Goal: Transaction & Acquisition: Purchase product/service

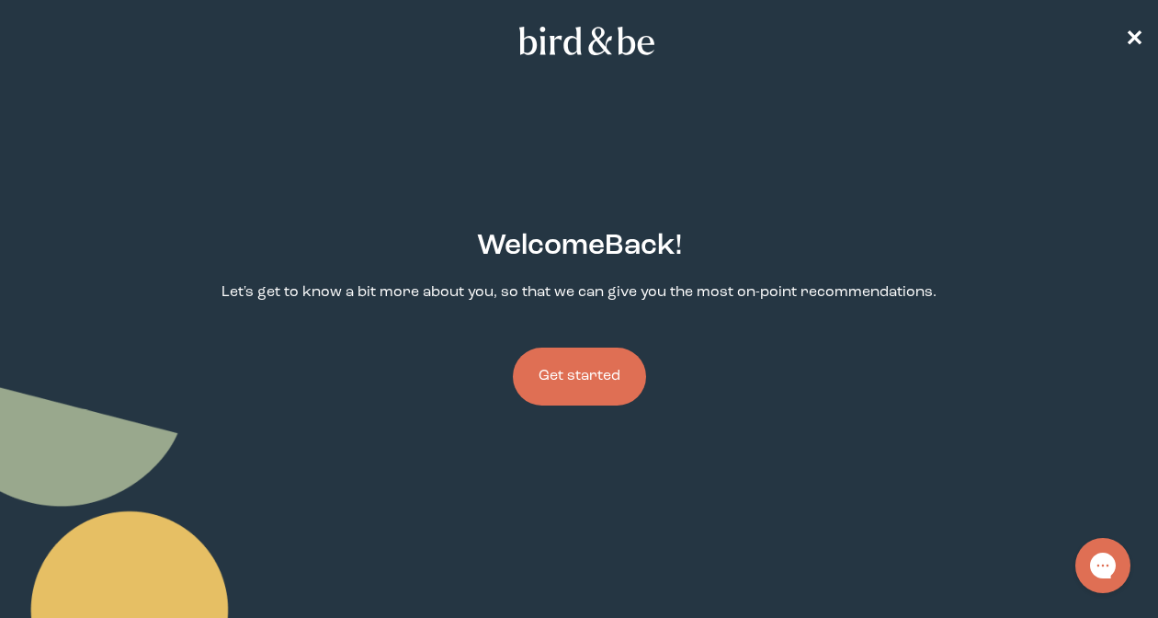
click at [595, 336] on link "Get started" at bounding box center [579, 376] width 133 height 117
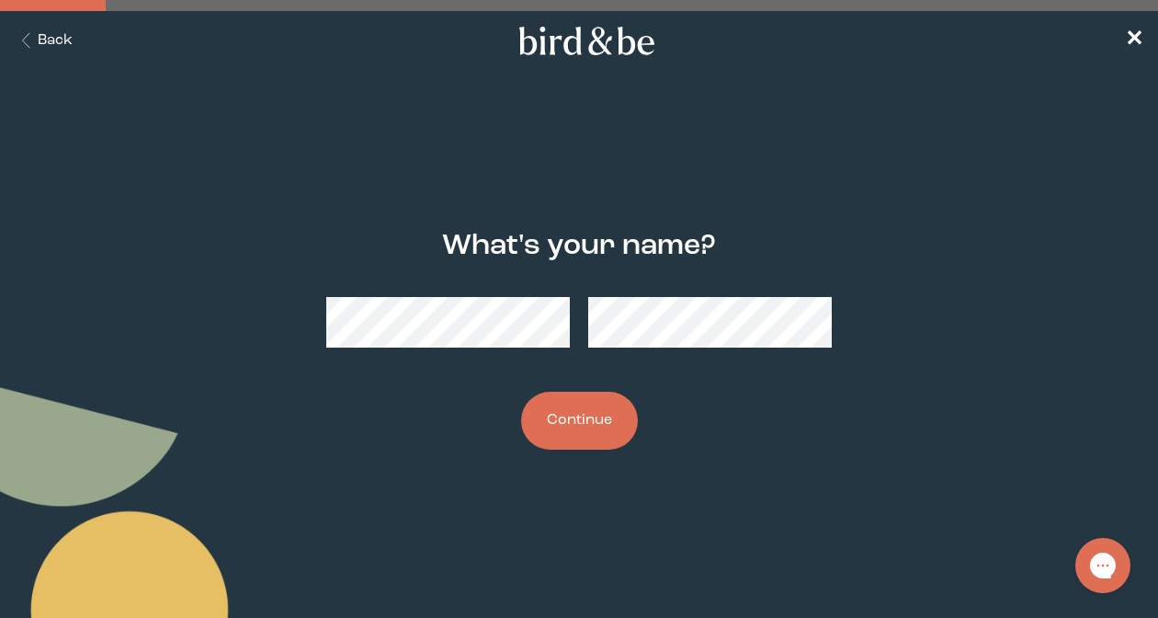
click at [561, 414] on button "Continue" at bounding box center [579, 420] width 117 height 58
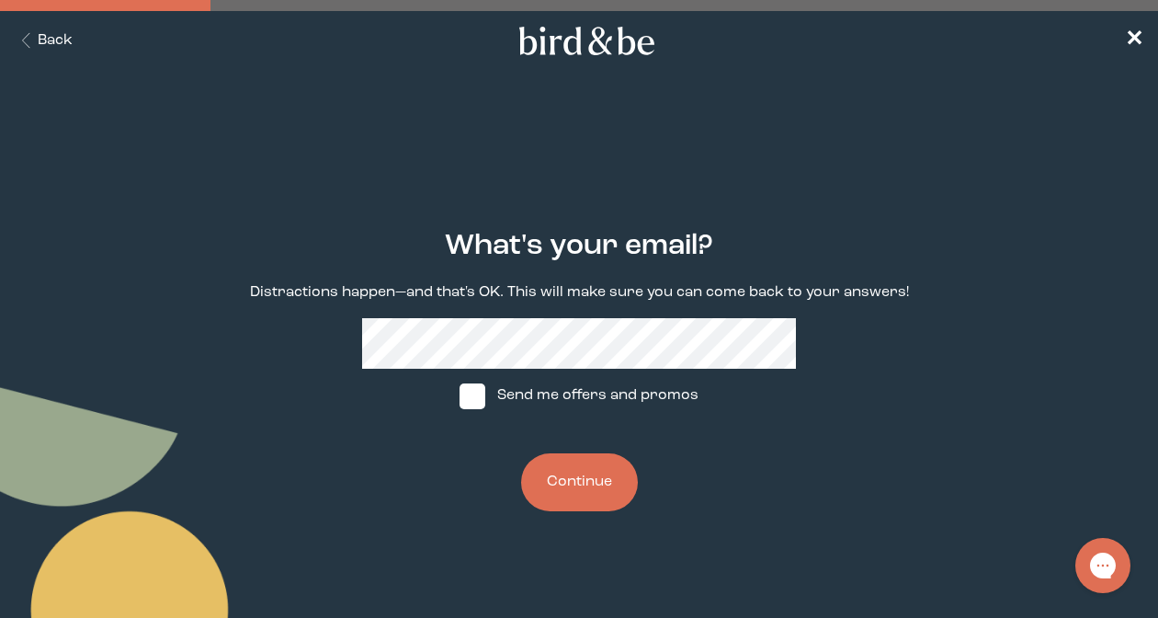
click at [569, 478] on button "Continue" at bounding box center [579, 482] width 117 height 58
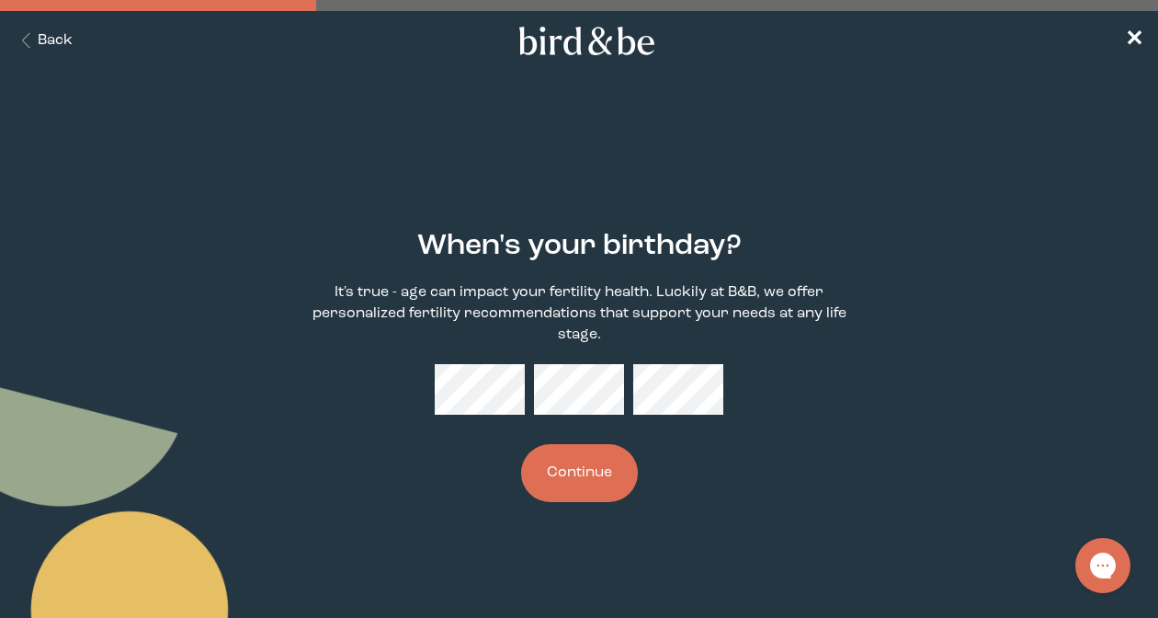
click at [569, 478] on button "Continue" at bounding box center [579, 473] width 117 height 58
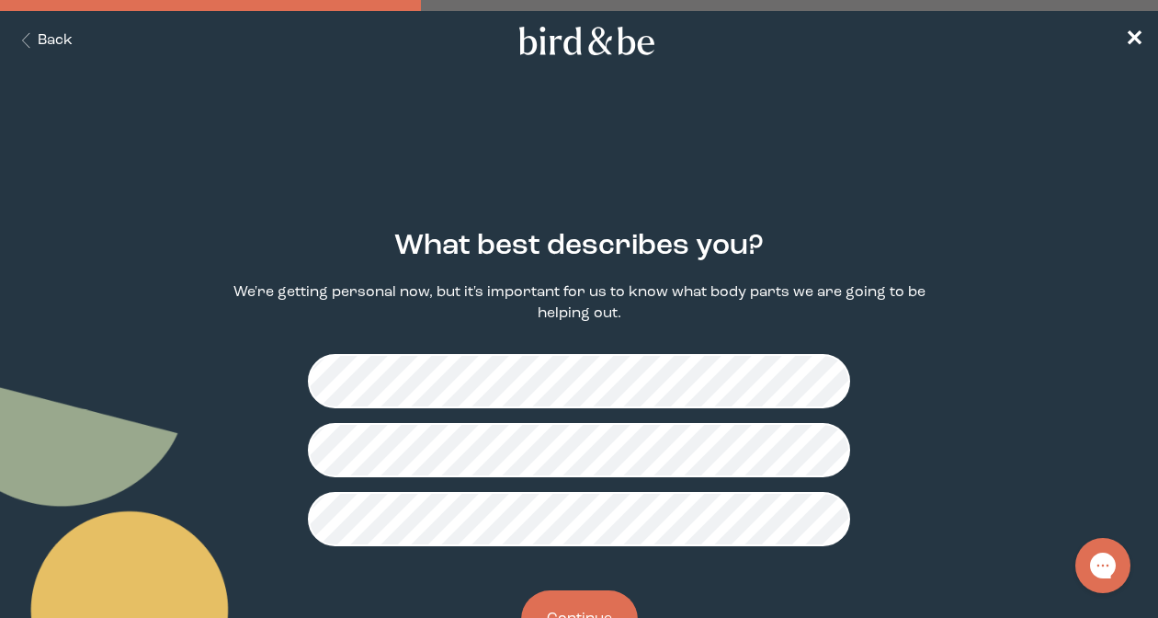
scroll to position [74, 0]
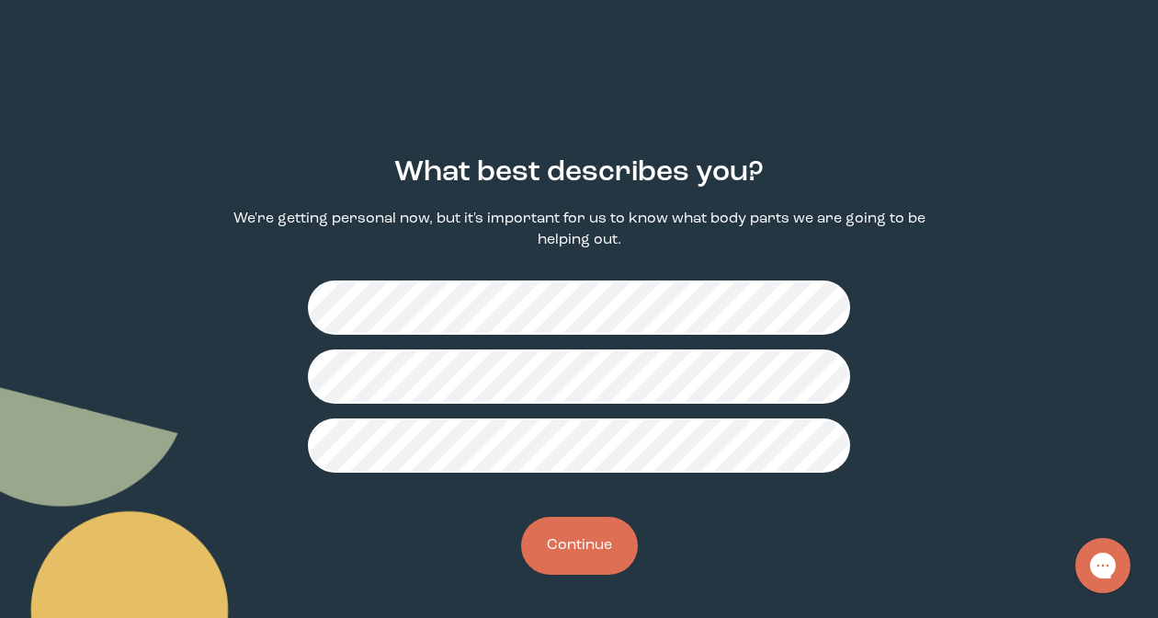
click at [601, 550] on button "Continue" at bounding box center [579, 545] width 117 height 58
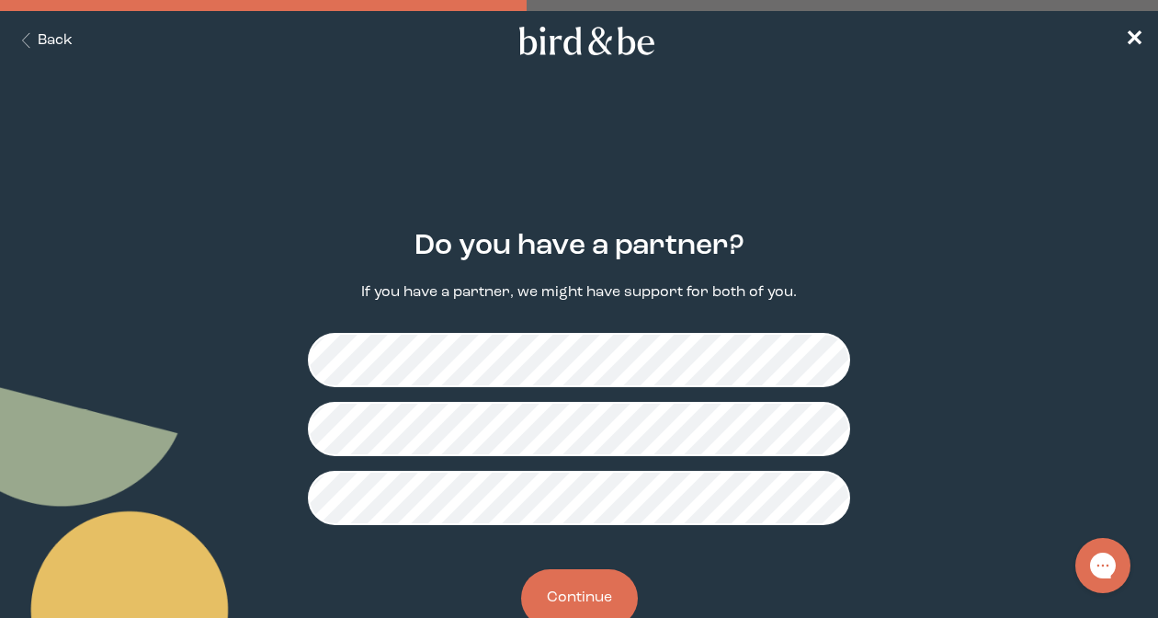
click at [602, 609] on button "Continue" at bounding box center [579, 598] width 117 height 58
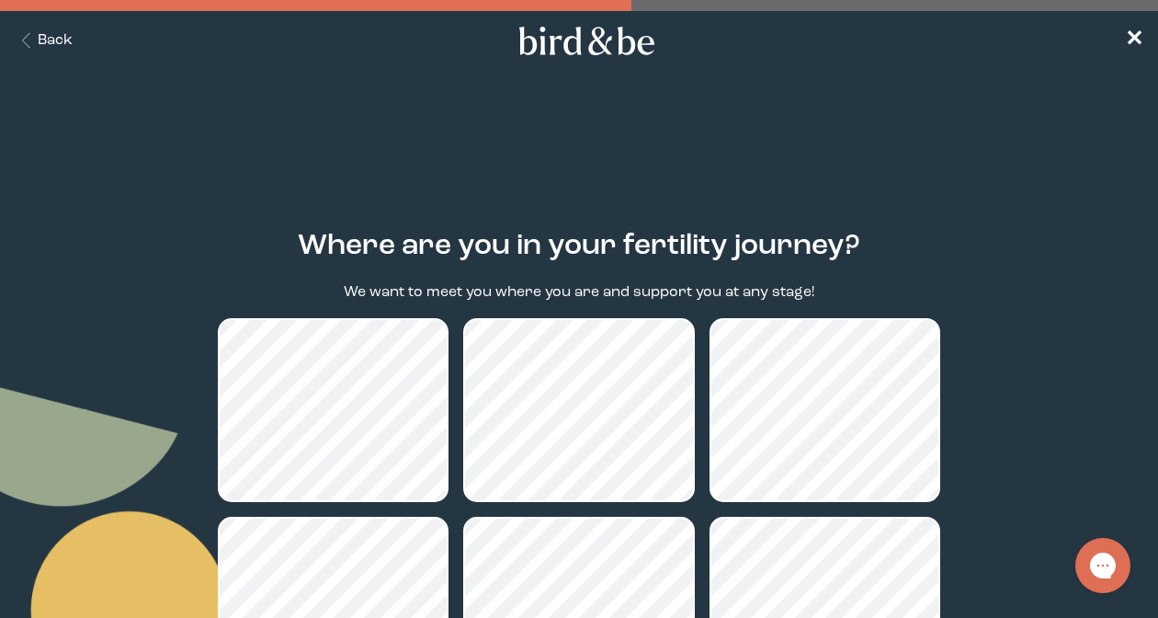
scroll to position [285, 0]
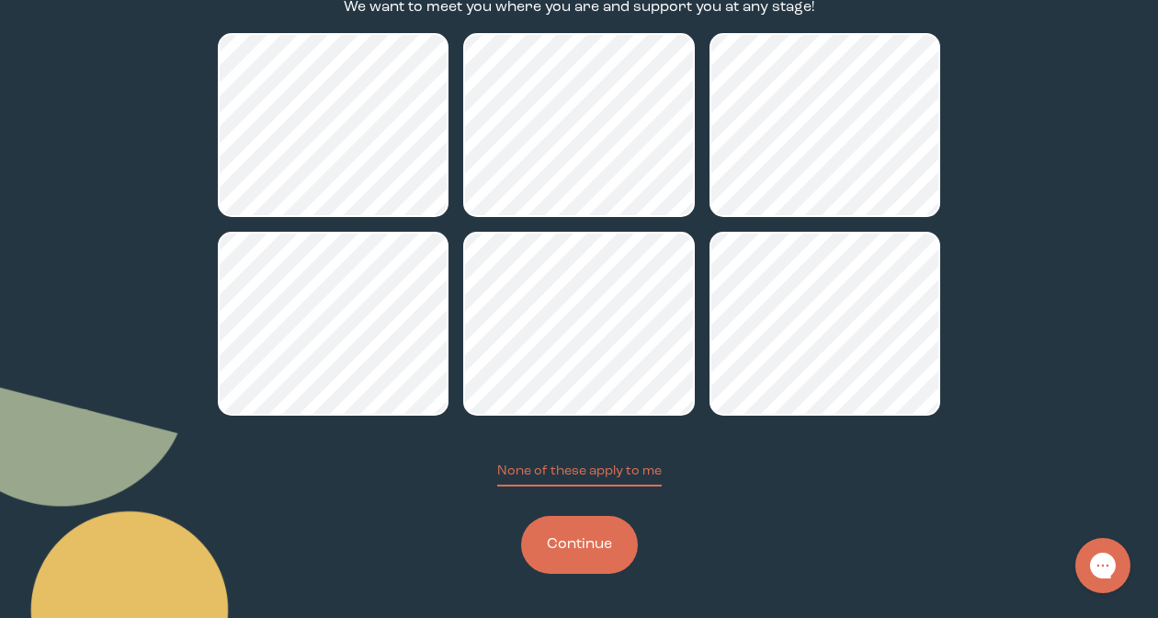
click at [607, 567] on button "Continue" at bounding box center [579, 545] width 117 height 58
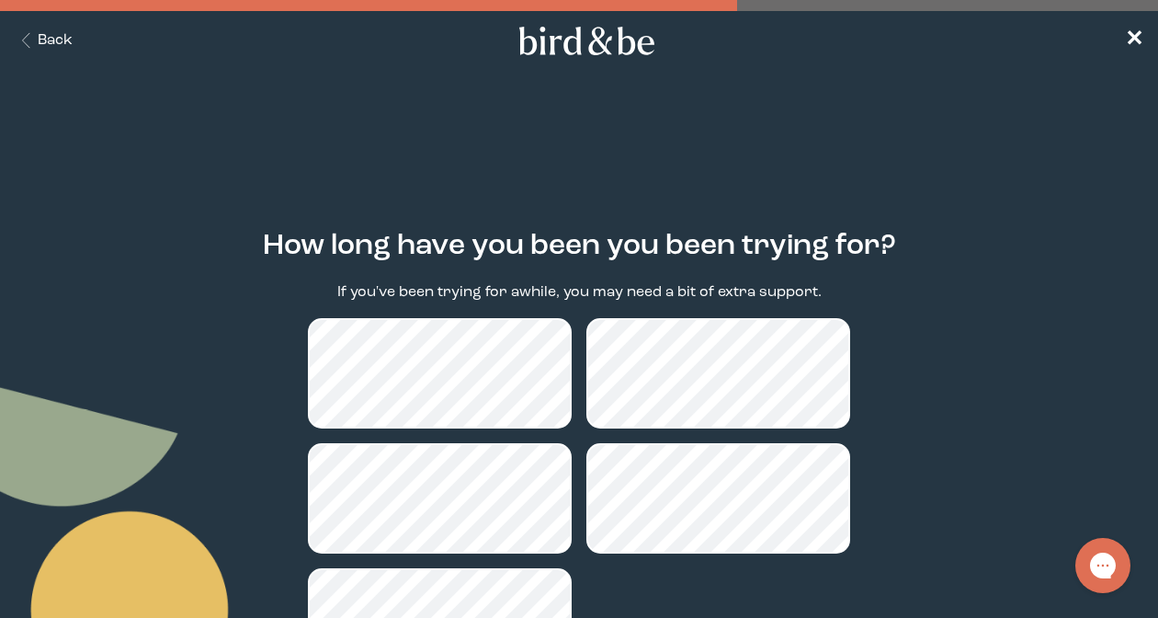
scroll to position [191, 0]
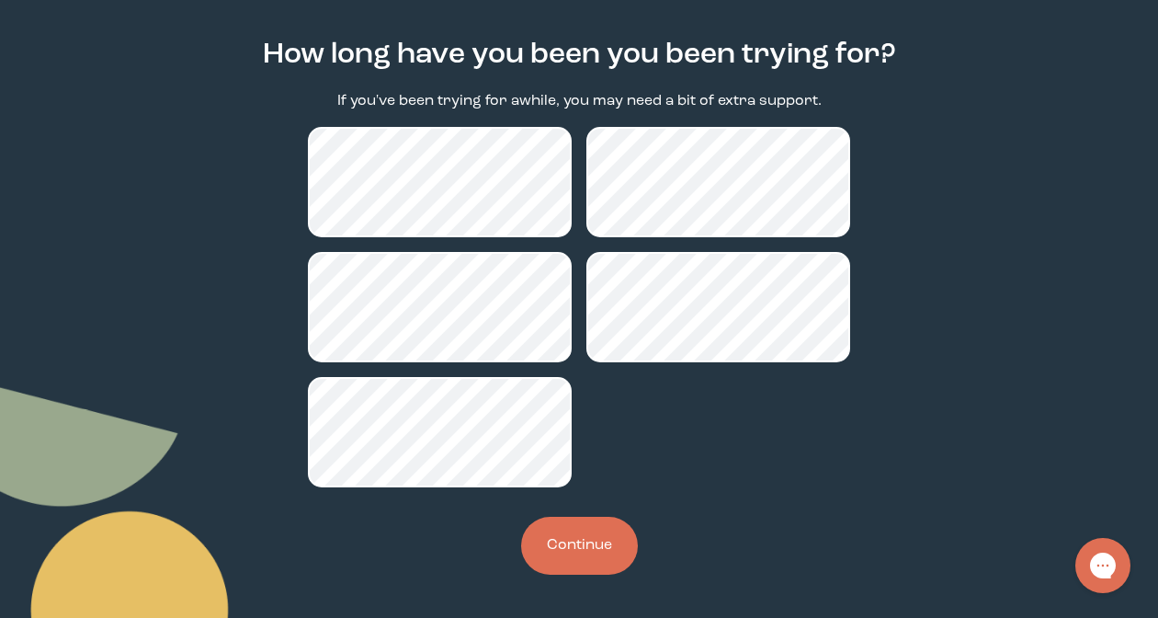
click at [595, 565] on button "Continue" at bounding box center [579, 545] width 117 height 58
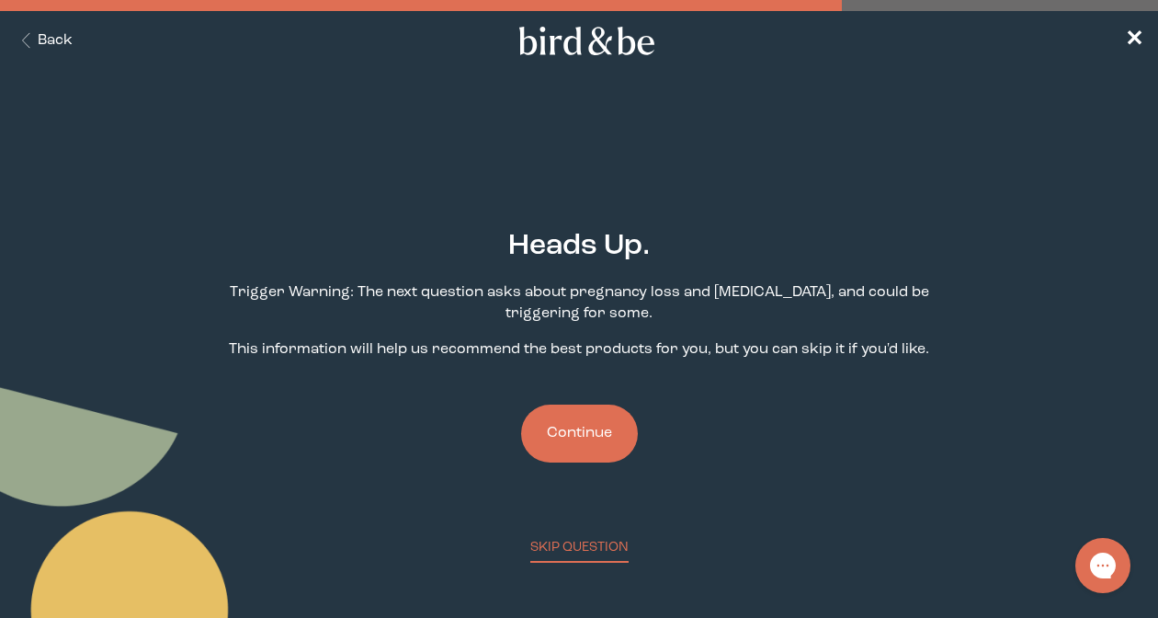
click at [570, 424] on button "Continue" at bounding box center [579, 433] width 117 height 58
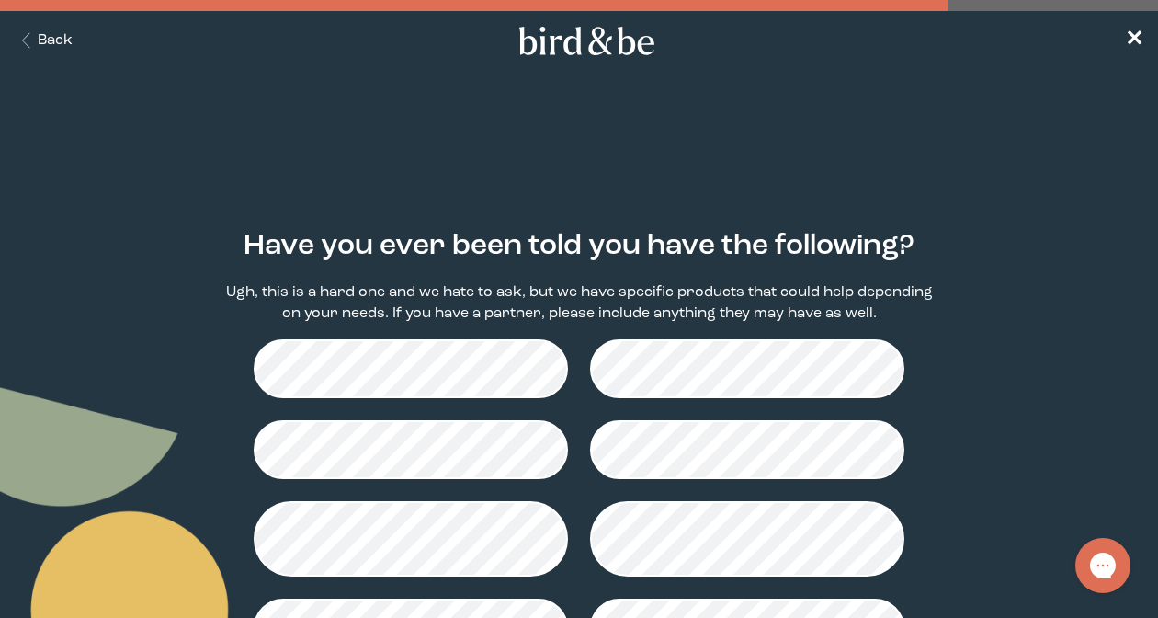
scroll to position [251, 0]
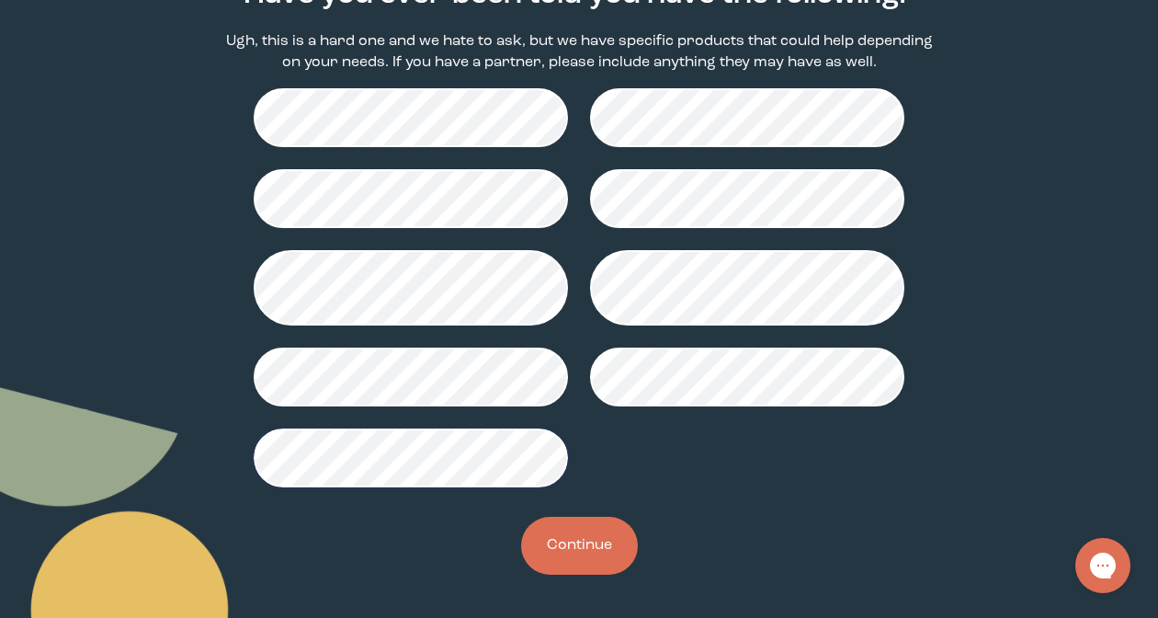
click at [601, 543] on button "Continue" at bounding box center [579, 545] width 117 height 58
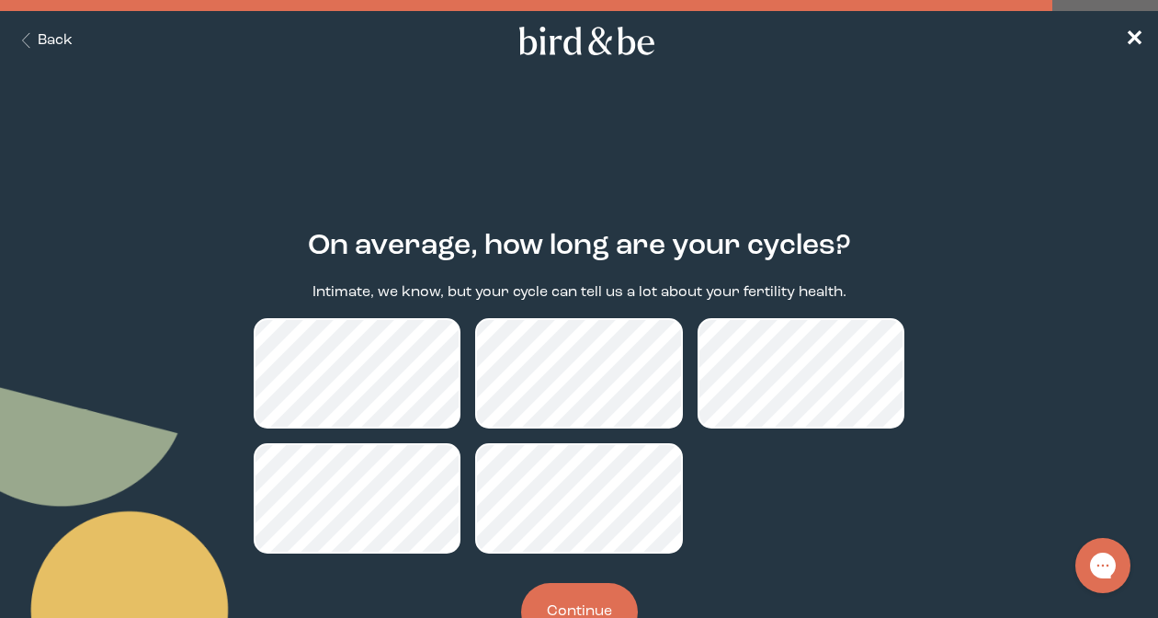
click at [588, 595] on button "Continue" at bounding box center [579, 612] width 117 height 58
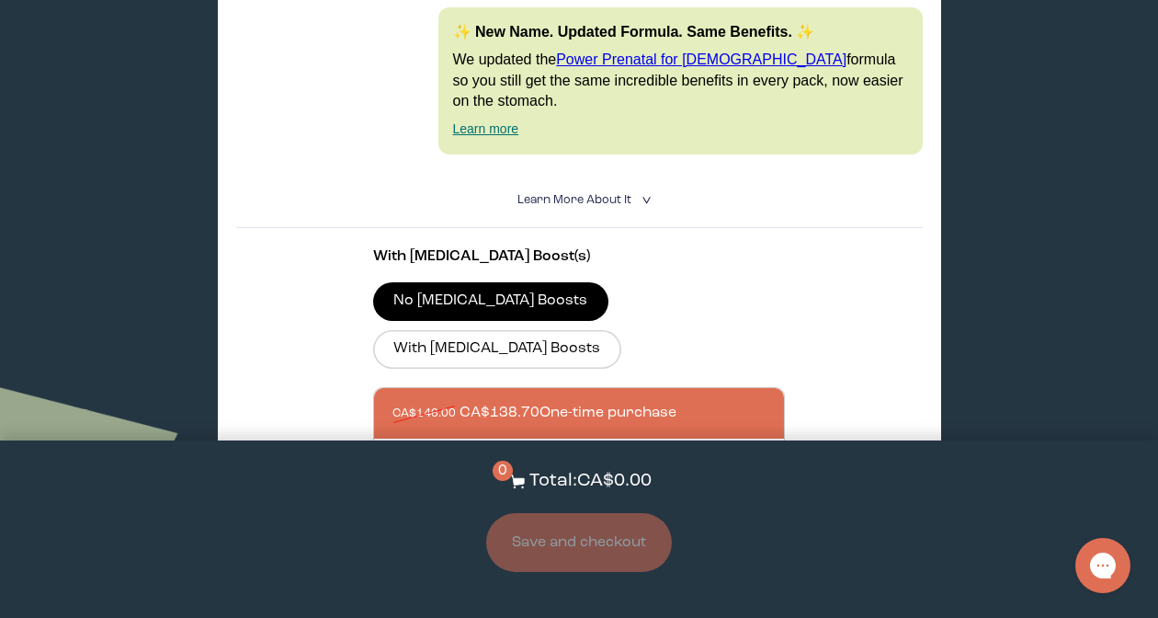
scroll to position [639, 0]
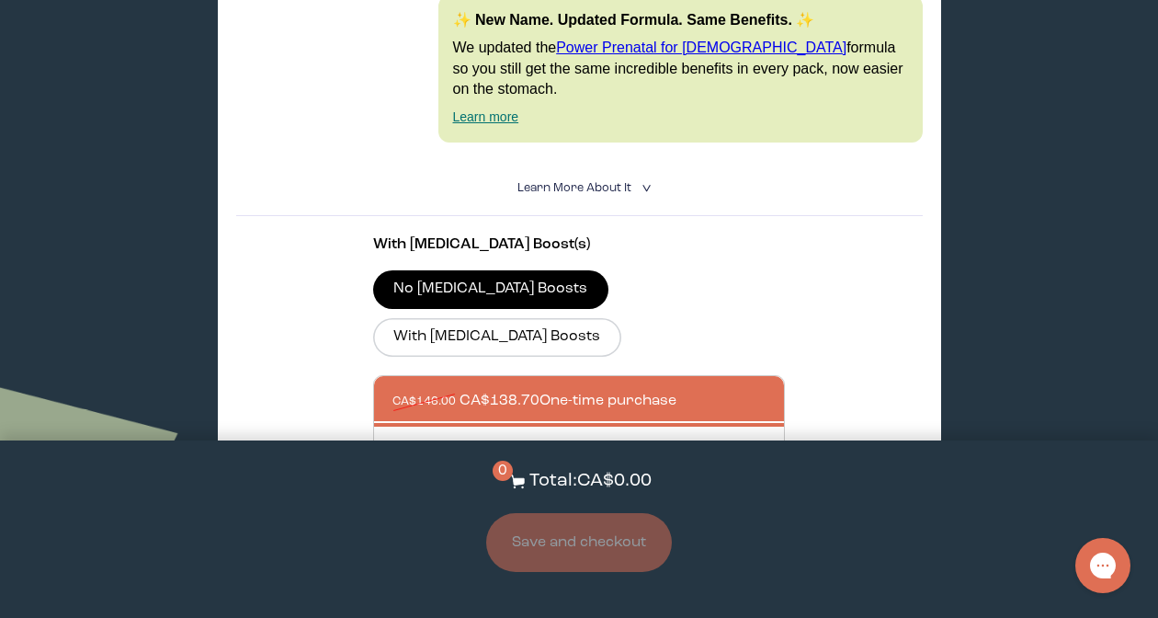
click at [588, 426] on div at bounding box center [597, 451] width 410 height 51
click at [392, 440] on input "CA$138.70 CA$131.40 Subscribe + Free Shipping" at bounding box center [391, 440] width 1 height 1
radio input "true"
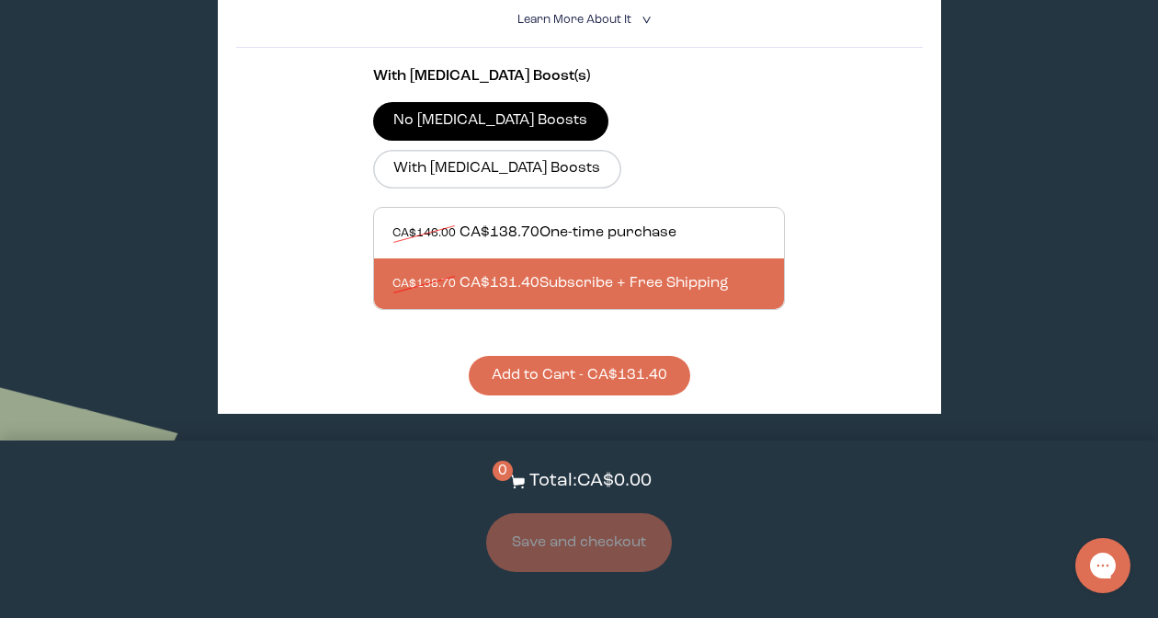
scroll to position [809, 0]
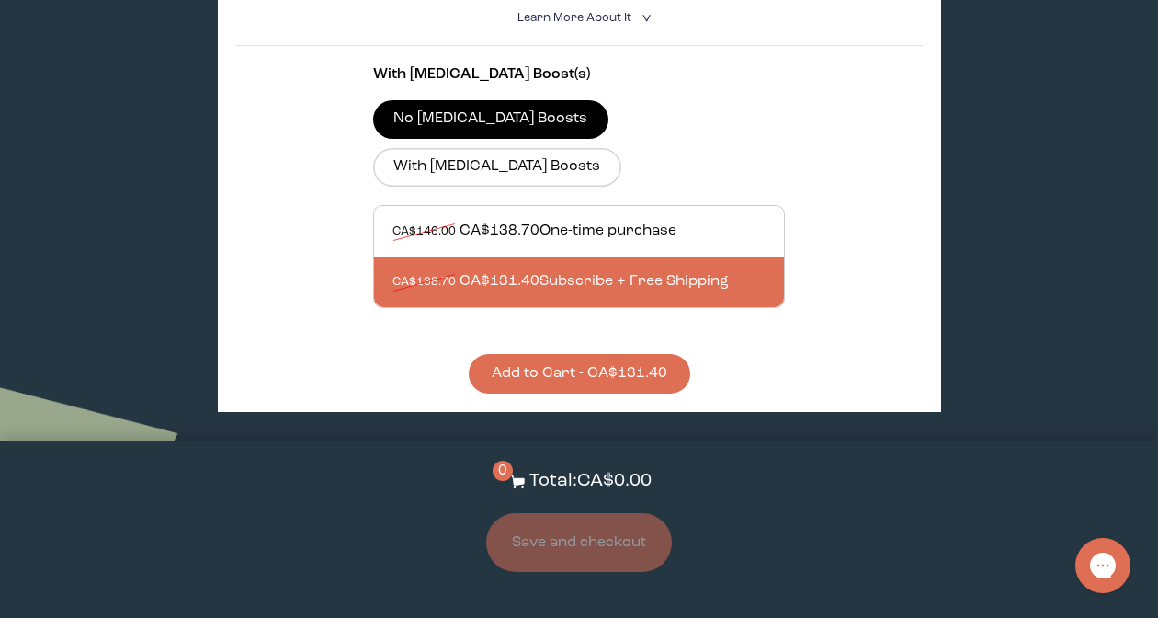
click at [553, 354] on button "Add to Cart - CA$131.40" at bounding box center [579, 374] width 221 height 40
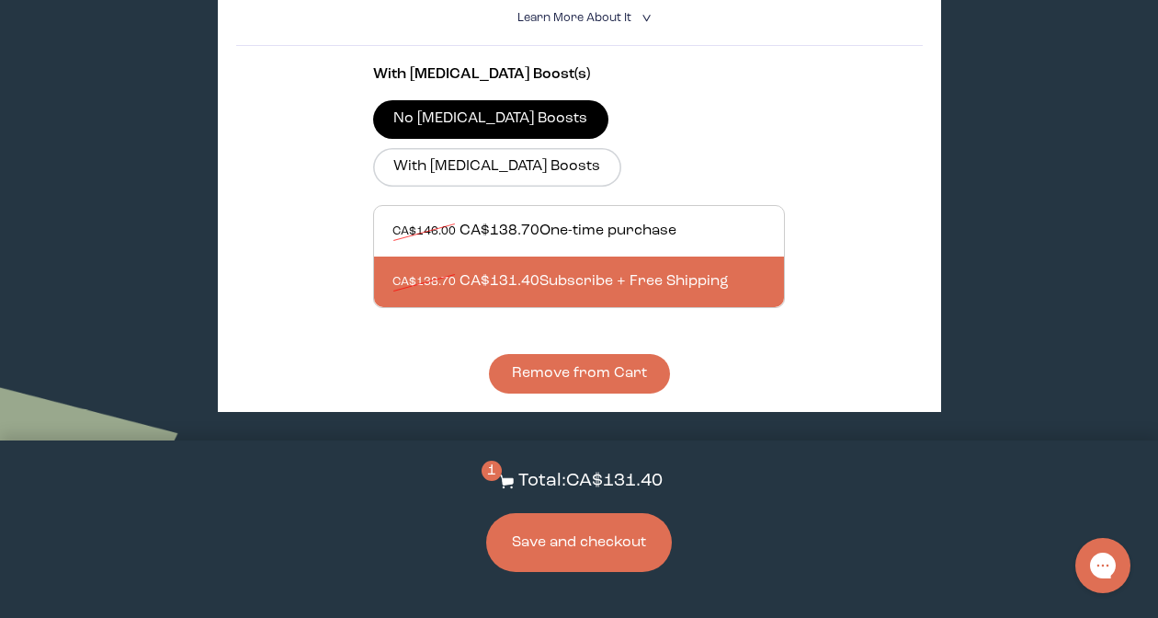
click at [589, 539] on button "Save and checkout" at bounding box center [579, 542] width 186 height 59
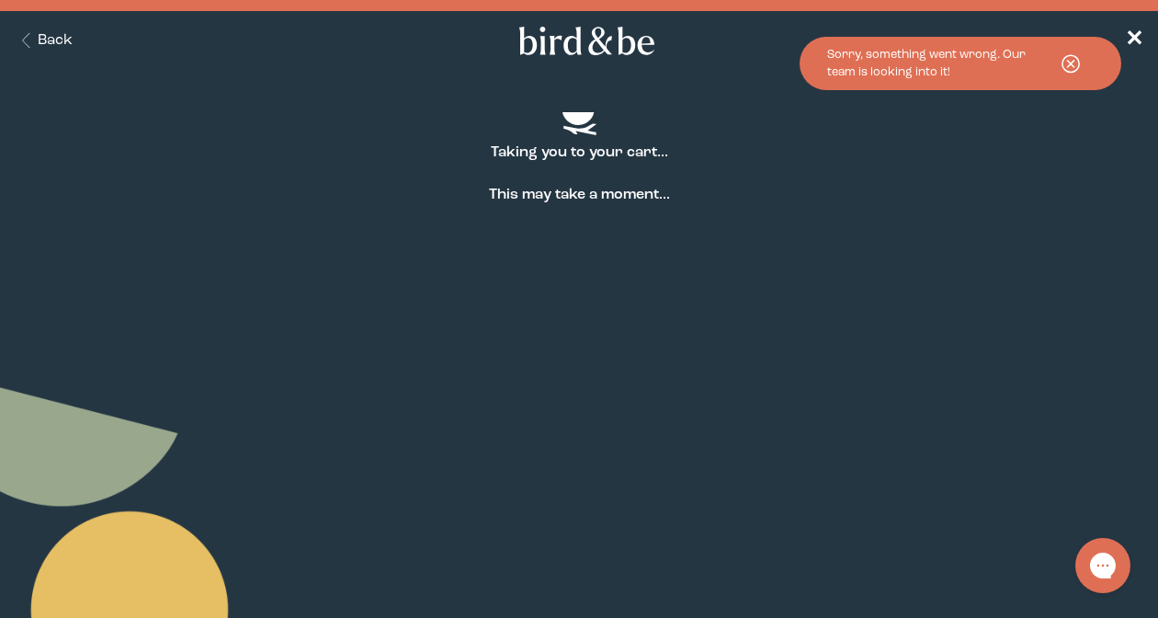
click at [1066, 70] on use at bounding box center [1070, 63] width 17 height 17
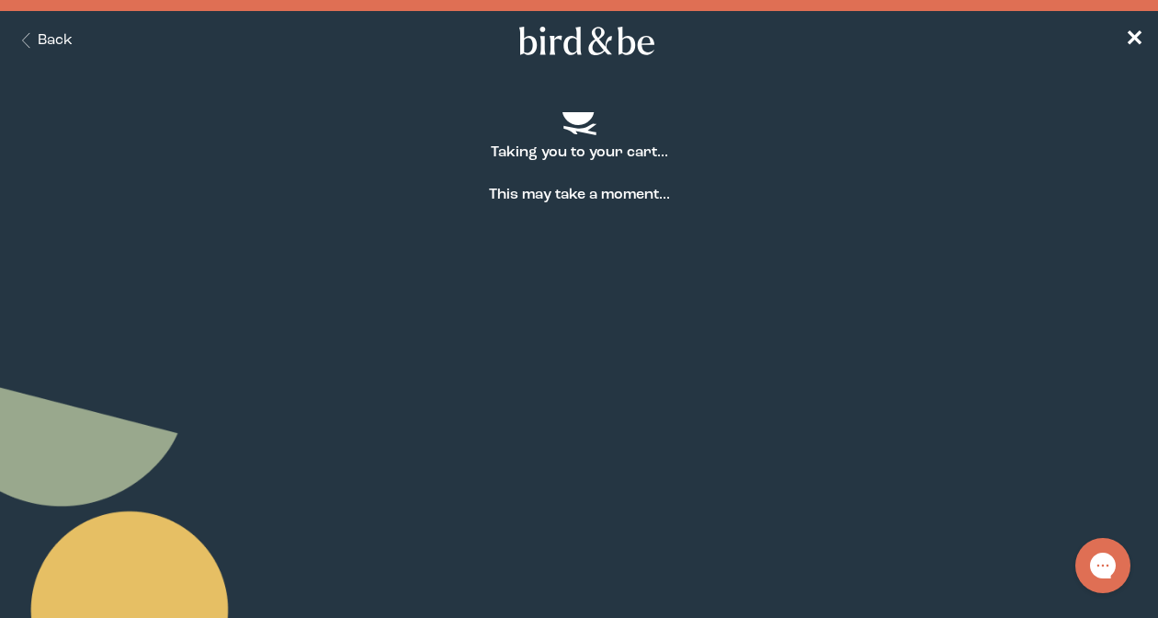
click at [41, 40] on button "Back" at bounding box center [44, 40] width 58 height 21
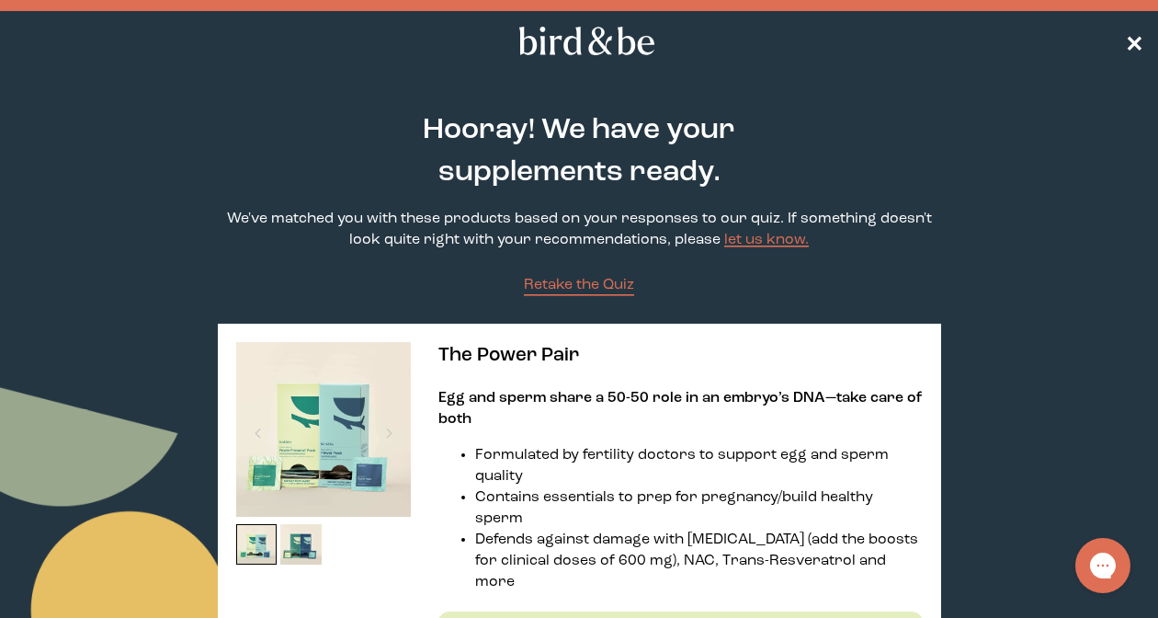
click at [1131, 40] on span "✕" at bounding box center [1134, 41] width 18 height 22
